Goal: Information Seeking & Learning: Learn about a topic

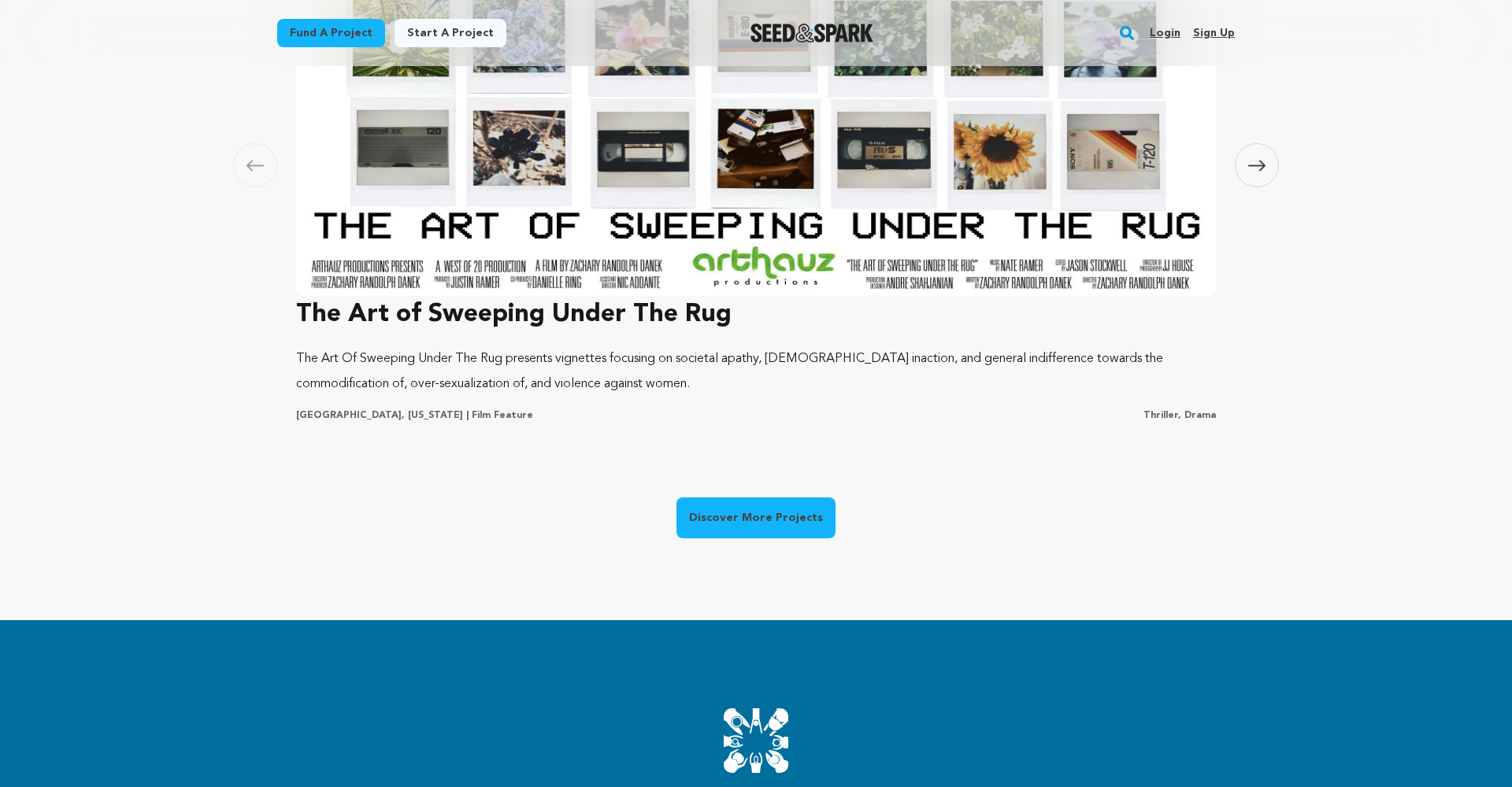
click at [730, 514] on link "Discover More Projects" at bounding box center [756, 518] width 159 height 41
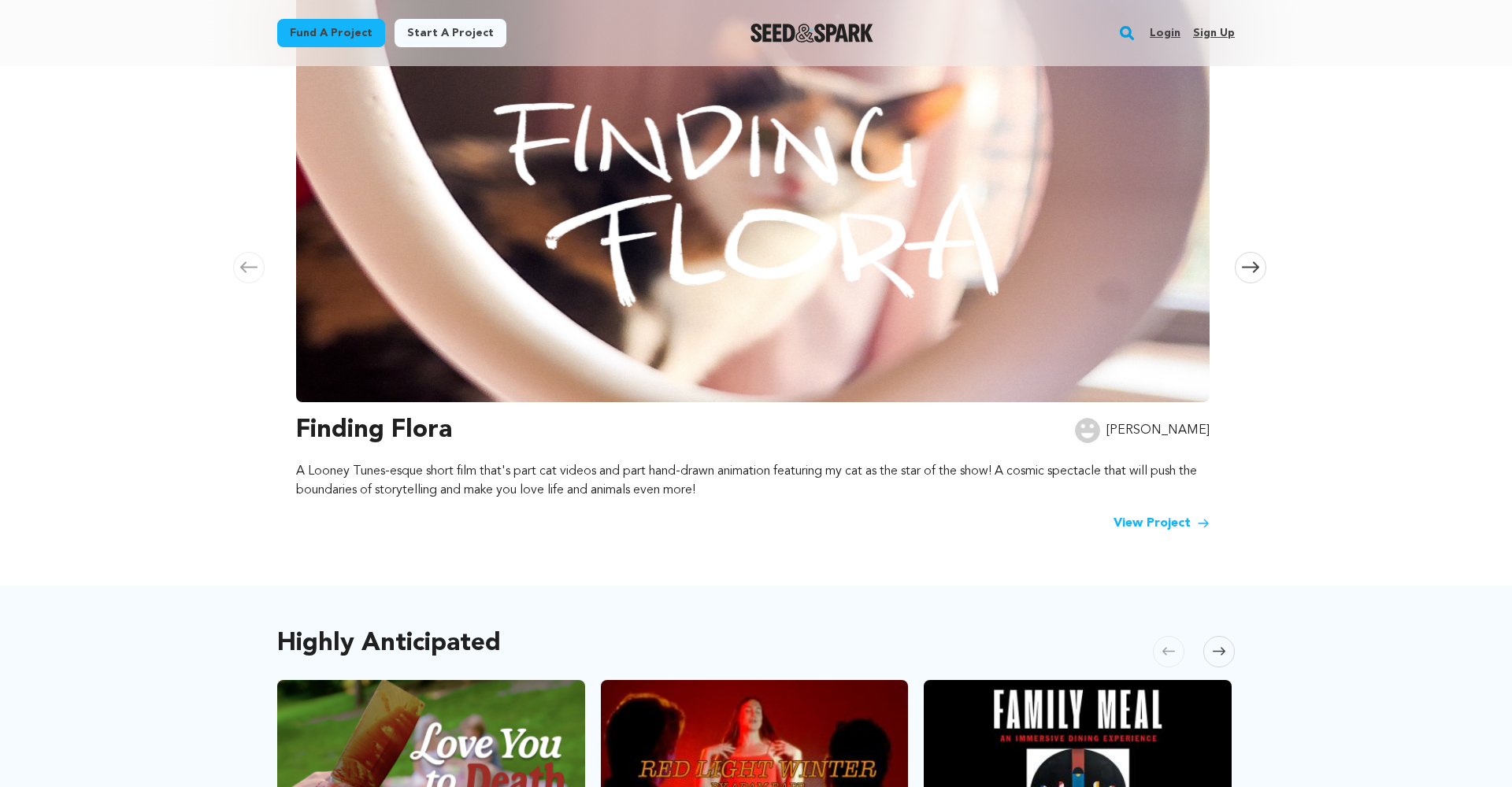
scroll to position [292, 0]
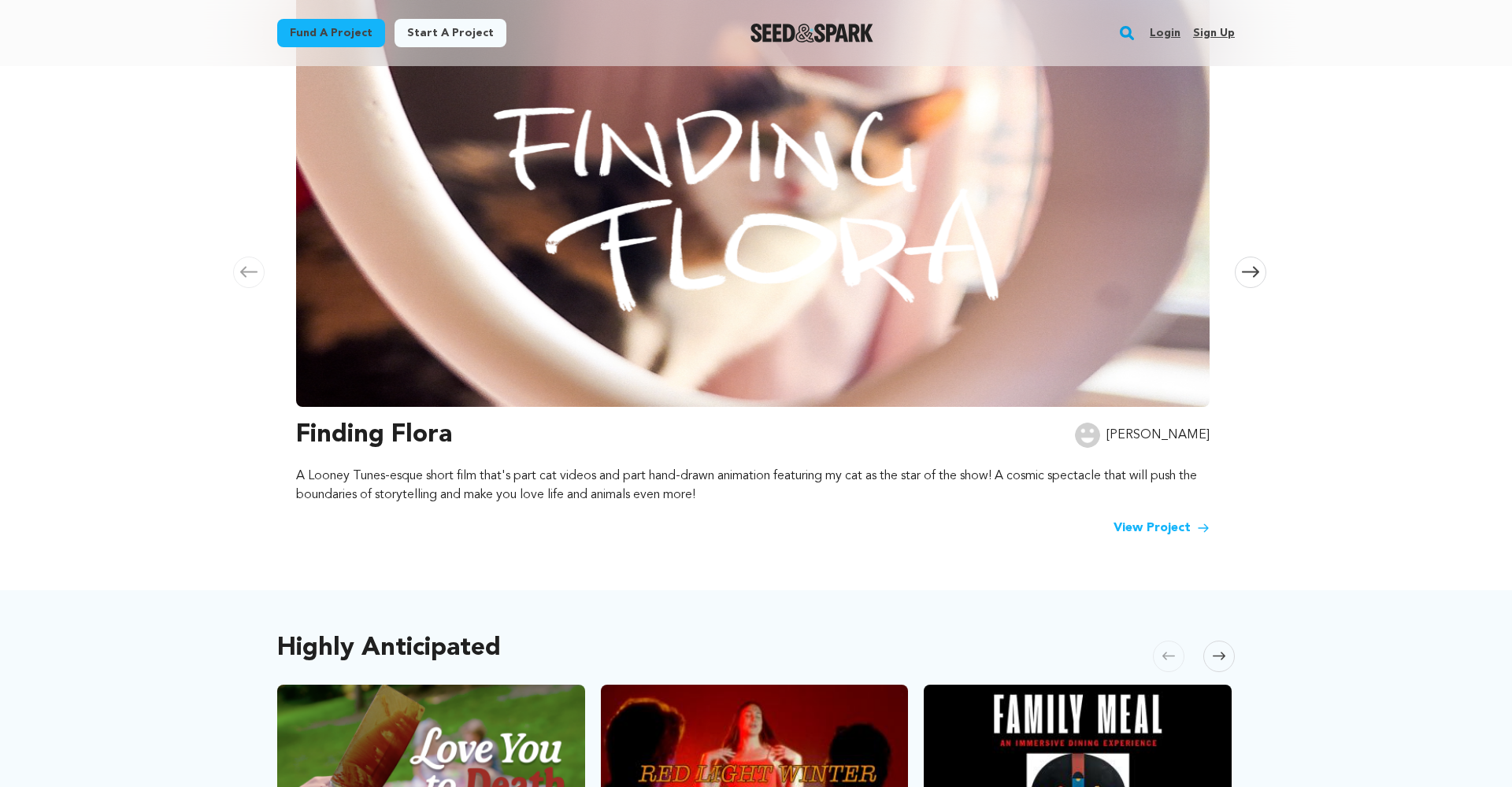
click at [1144, 519] on link "View Project" at bounding box center [1162, 528] width 96 height 19
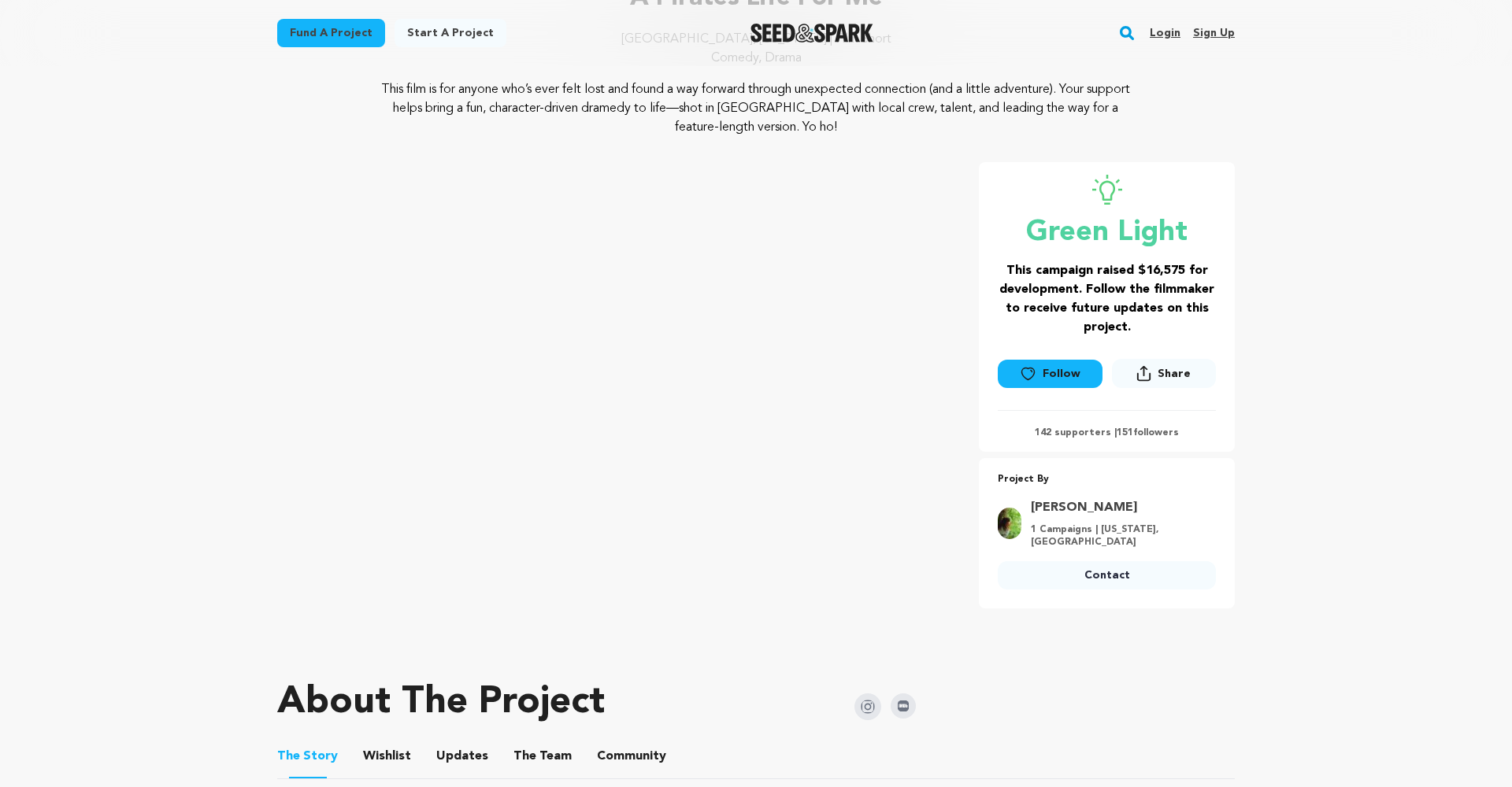
scroll to position [159, 0]
click at [1091, 435] on p "142 supporters | 151 followers" at bounding box center [1107, 433] width 218 height 13
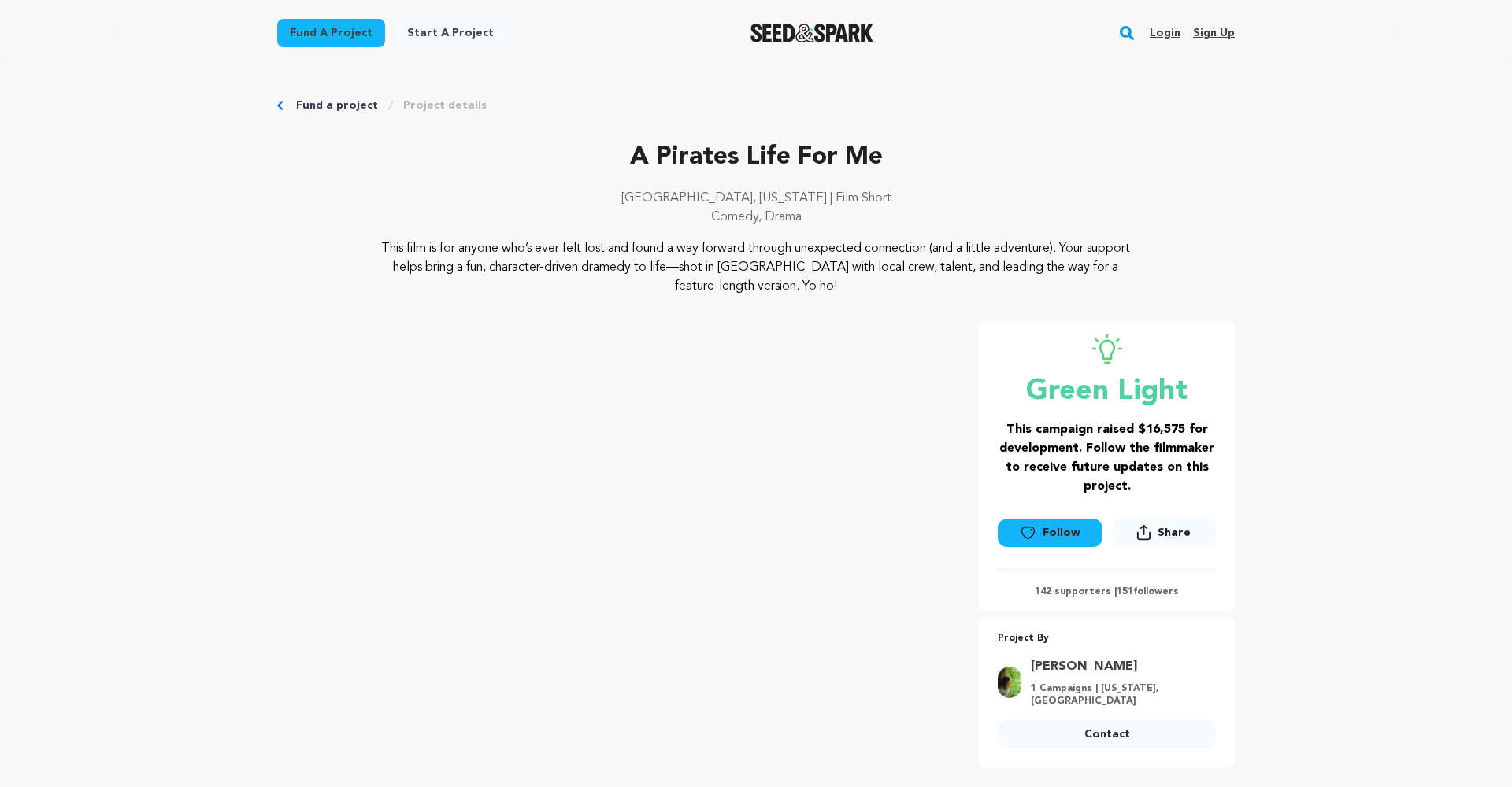
scroll to position [0, 0]
